Goal: Find specific page/section: Find specific page/section

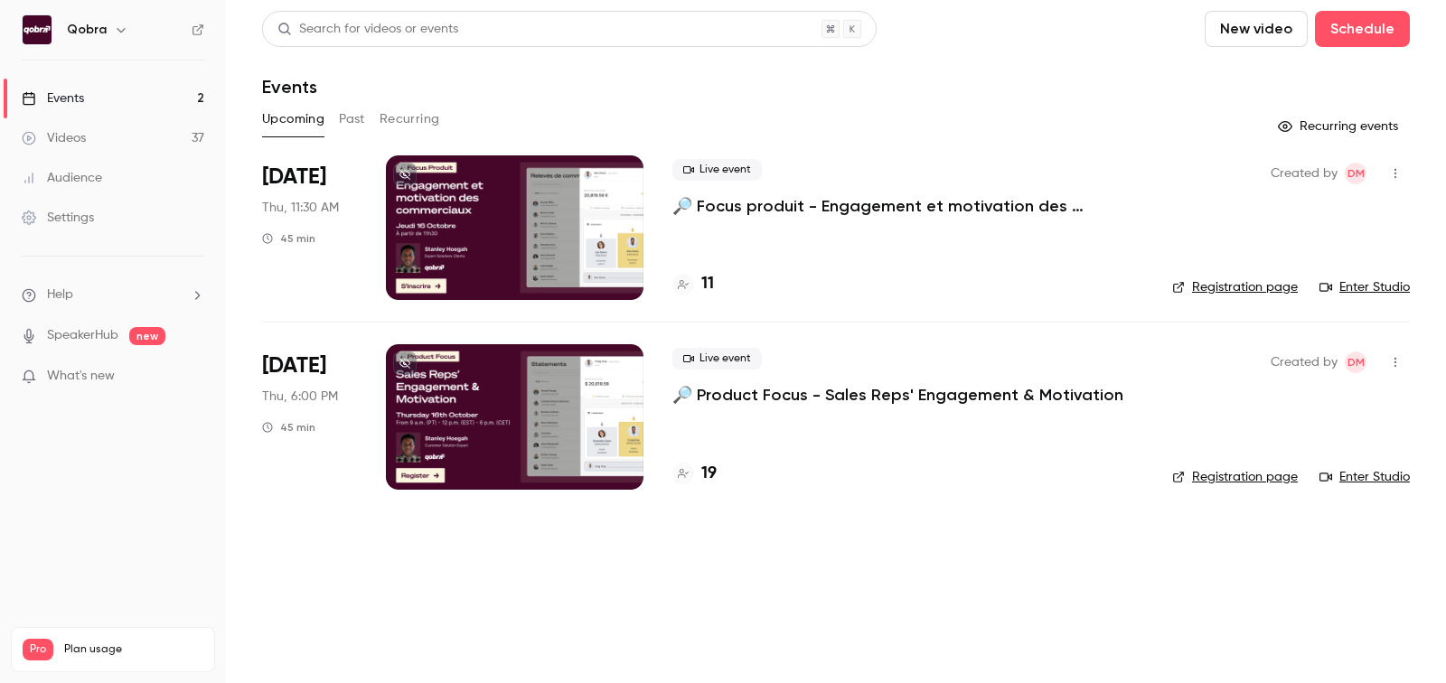
click at [339, 121] on button "Past" at bounding box center [352, 119] width 26 height 29
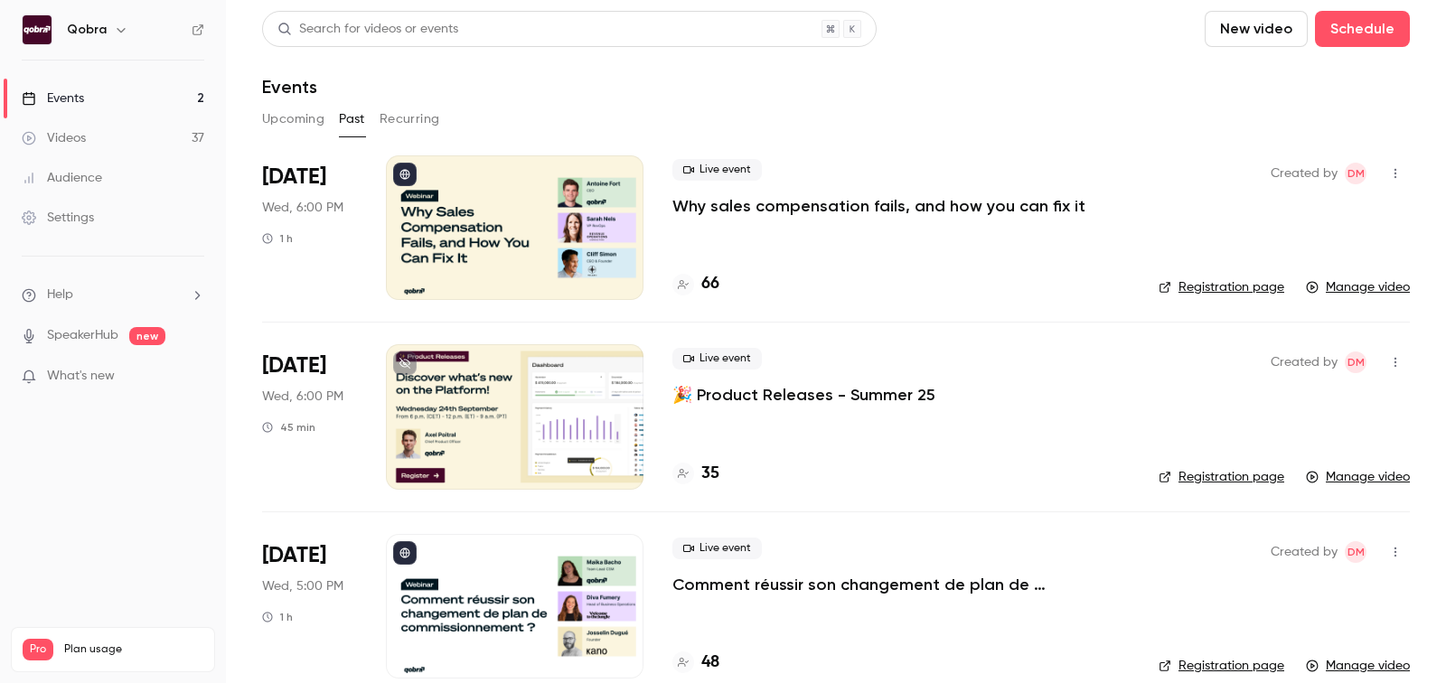
click at [717, 281] on h4 "66" at bounding box center [711, 284] width 18 height 24
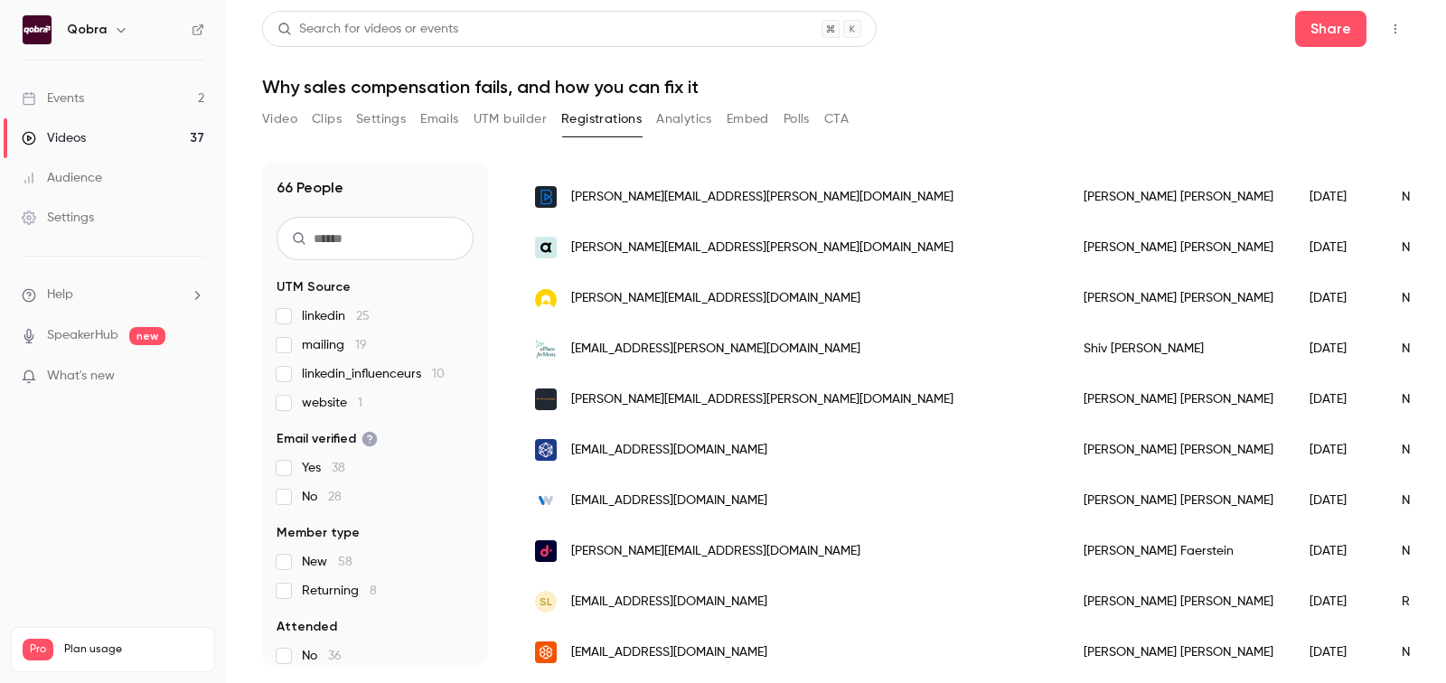
scroll to position [2199, 0]
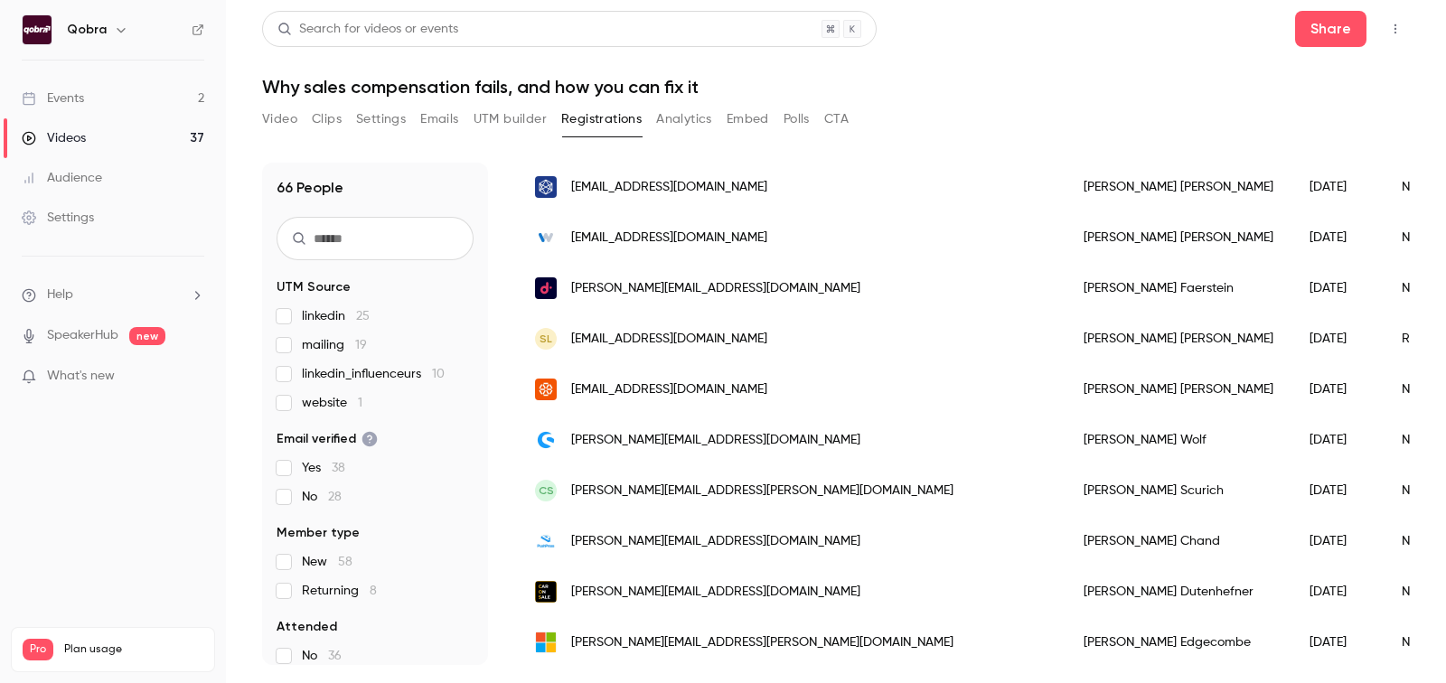
click at [274, 119] on button "Video" at bounding box center [279, 119] width 35 height 29
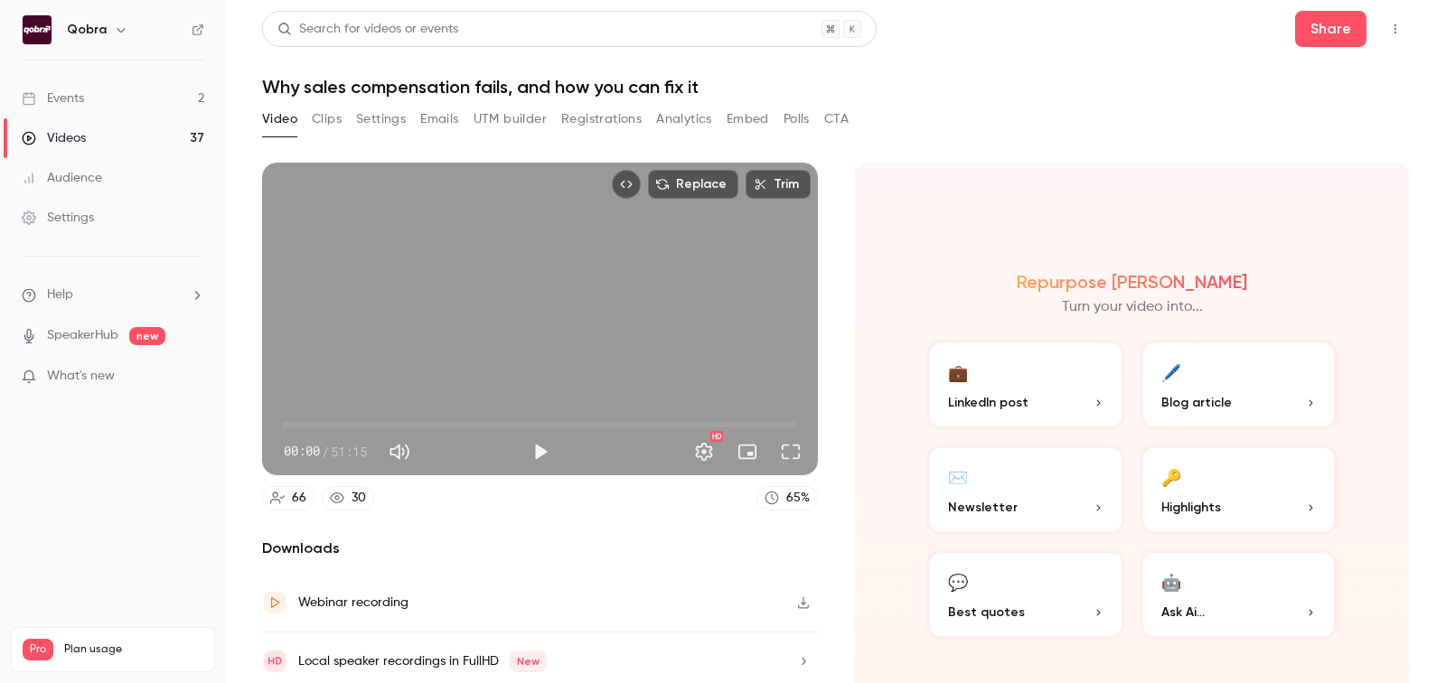
scroll to position [29, 0]
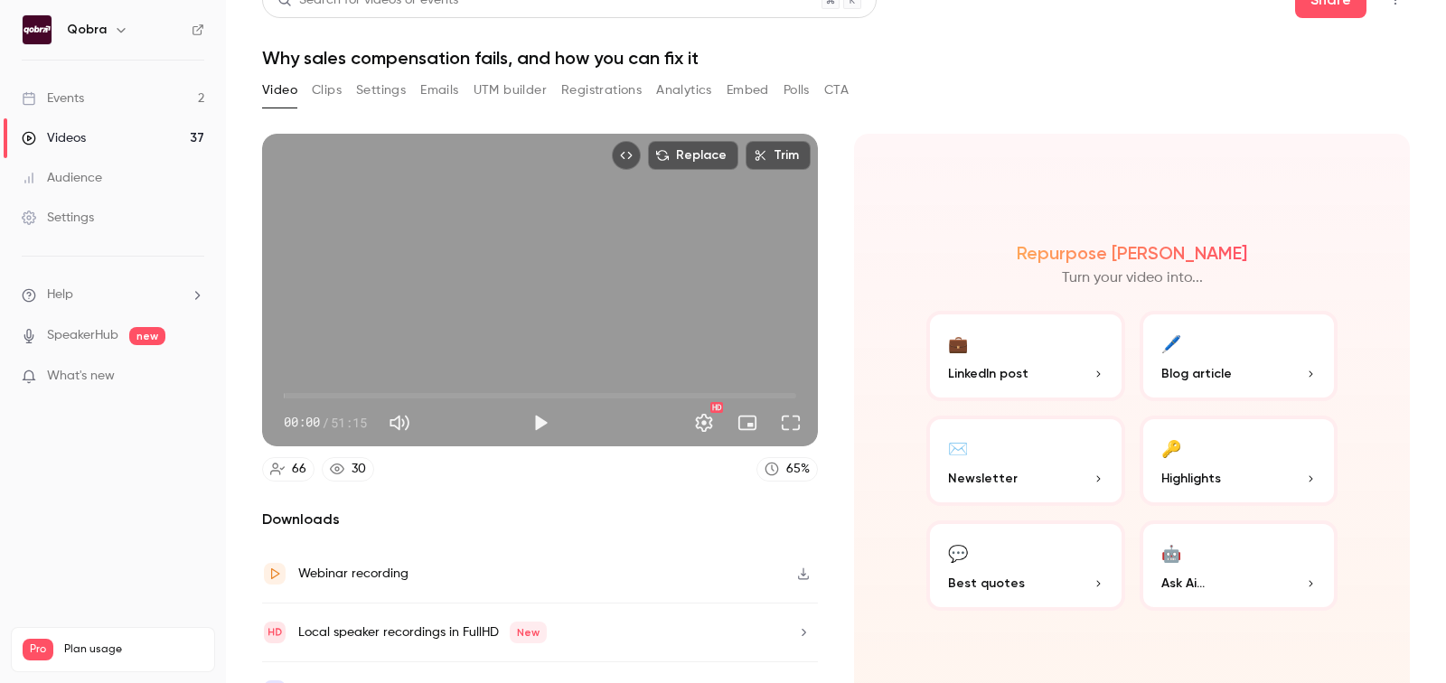
click at [318, 90] on button "Clips" at bounding box center [327, 90] width 30 height 29
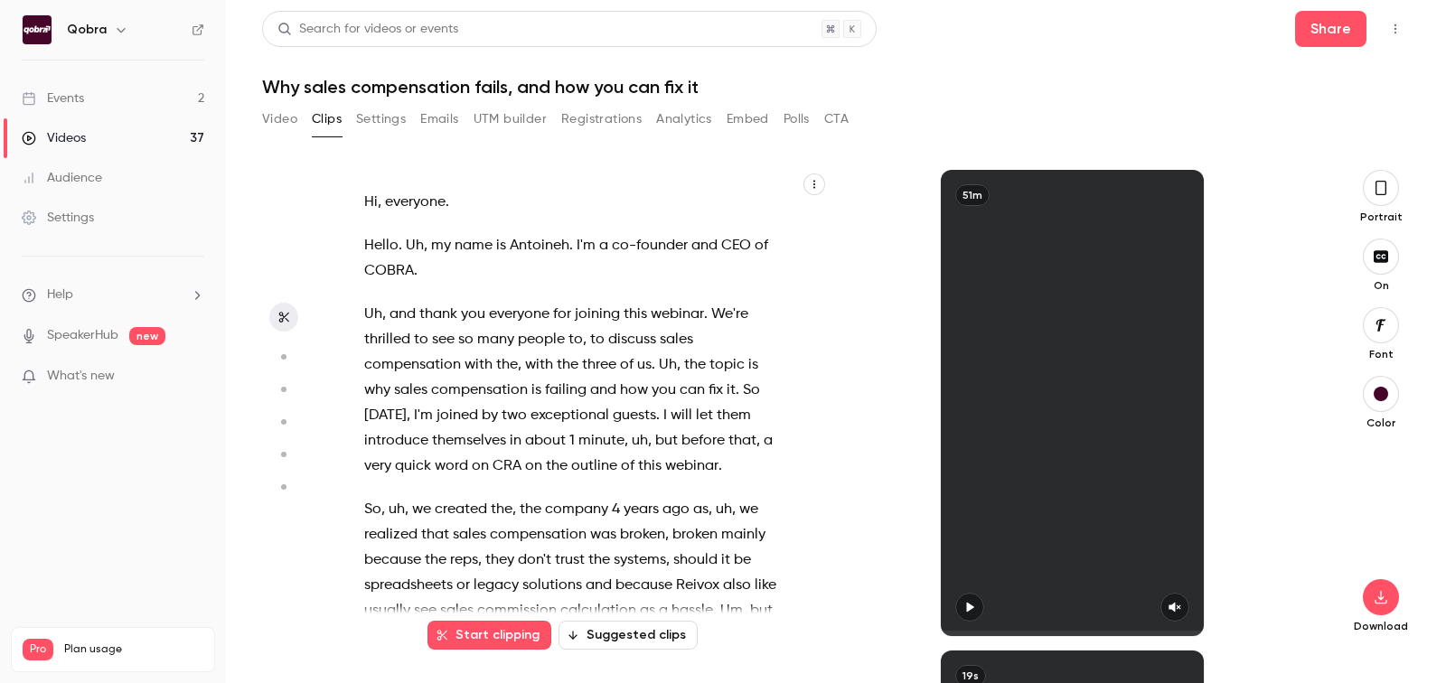
click at [368, 119] on button "Settings" at bounding box center [381, 119] width 50 height 29
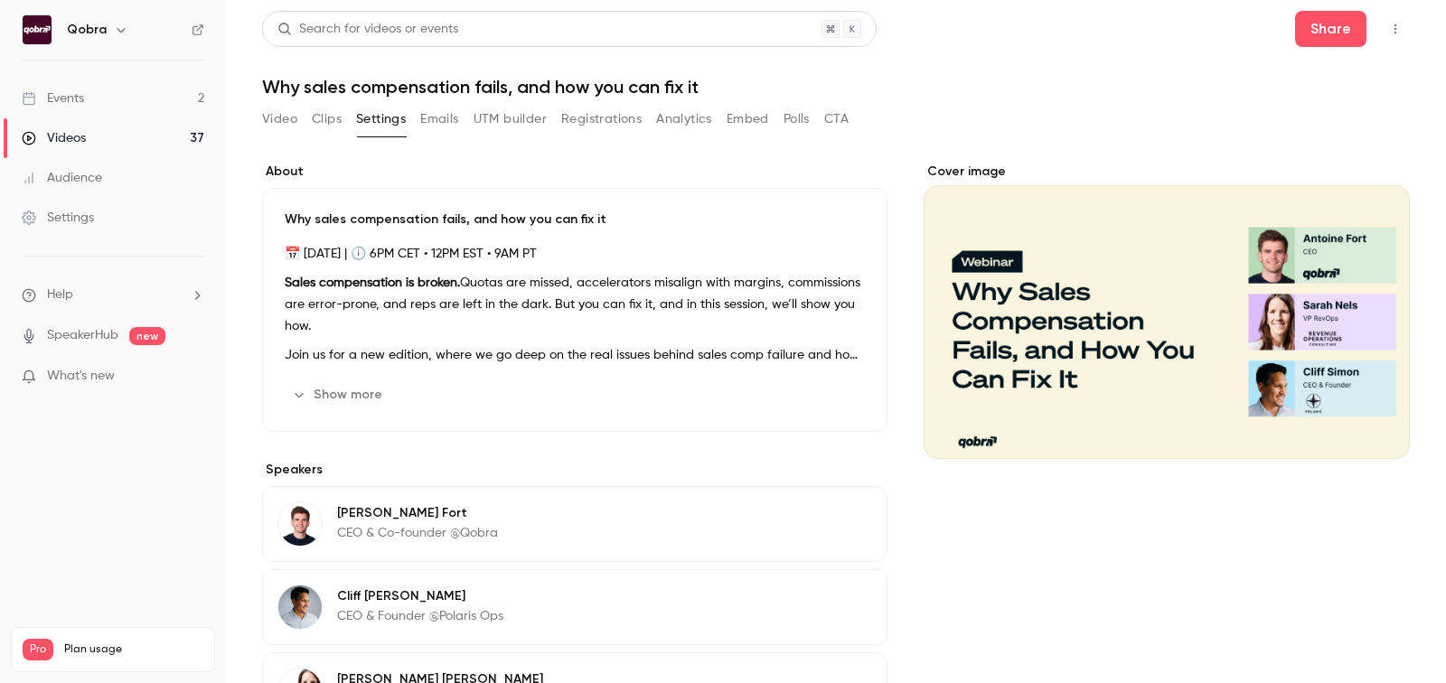
click at [440, 122] on button "Emails" at bounding box center [439, 119] width 38 height 29
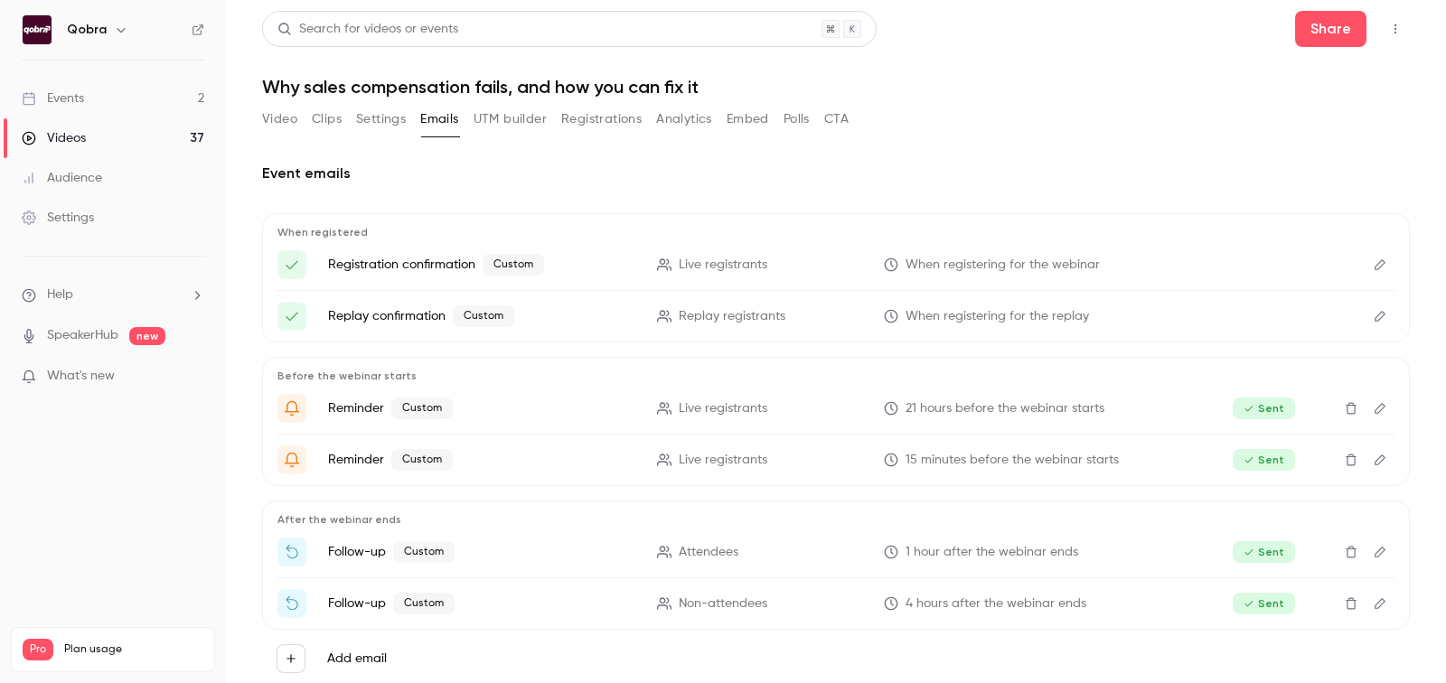
click at [529, 122] on button "UTM builder" at bounding box center [510, 119] width 73 height 29
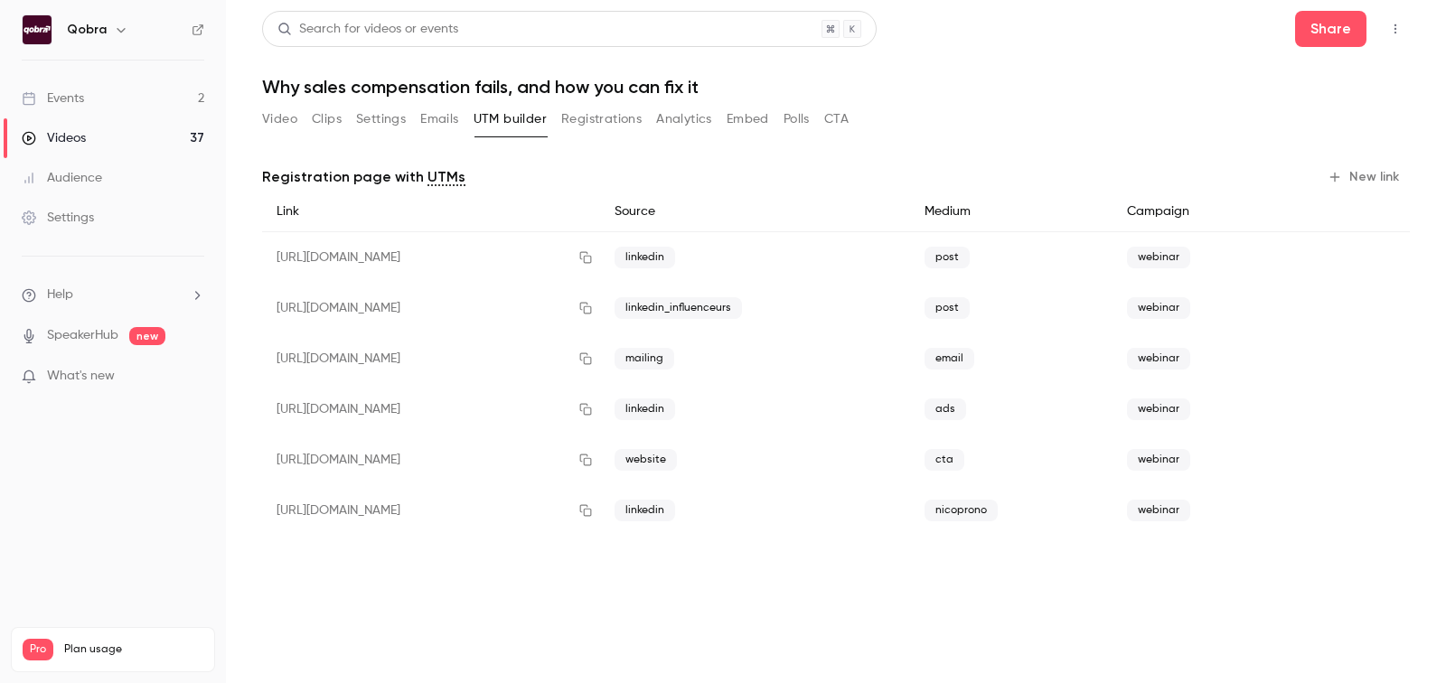
click at [607, 124] on button "Registrations" at bounding box center [601, 119] width 80 height 29
